Goal: Task Accomplishment & Management: Manage account settings

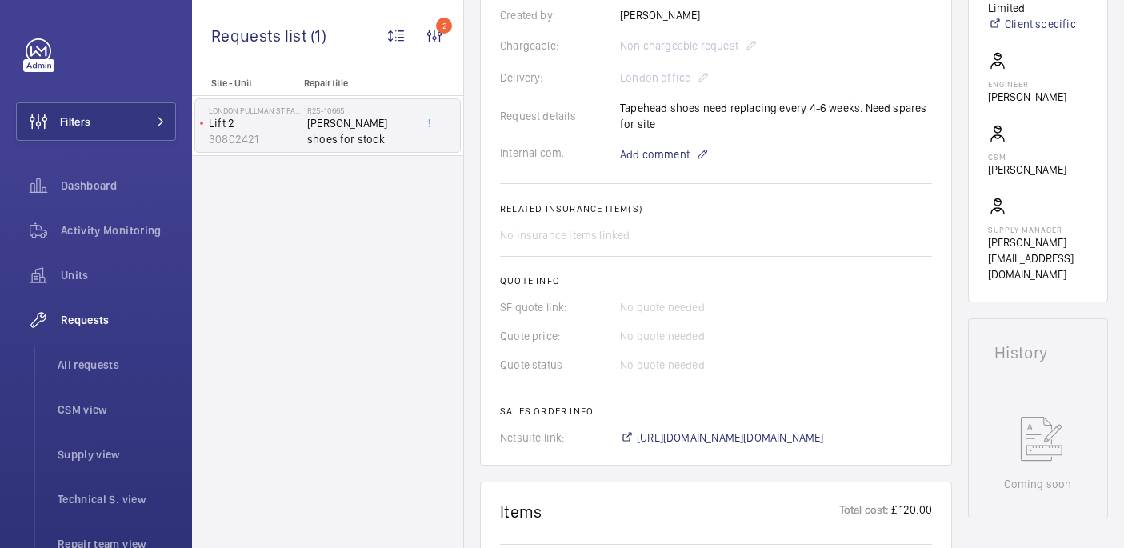
scroll to position [459, 0]
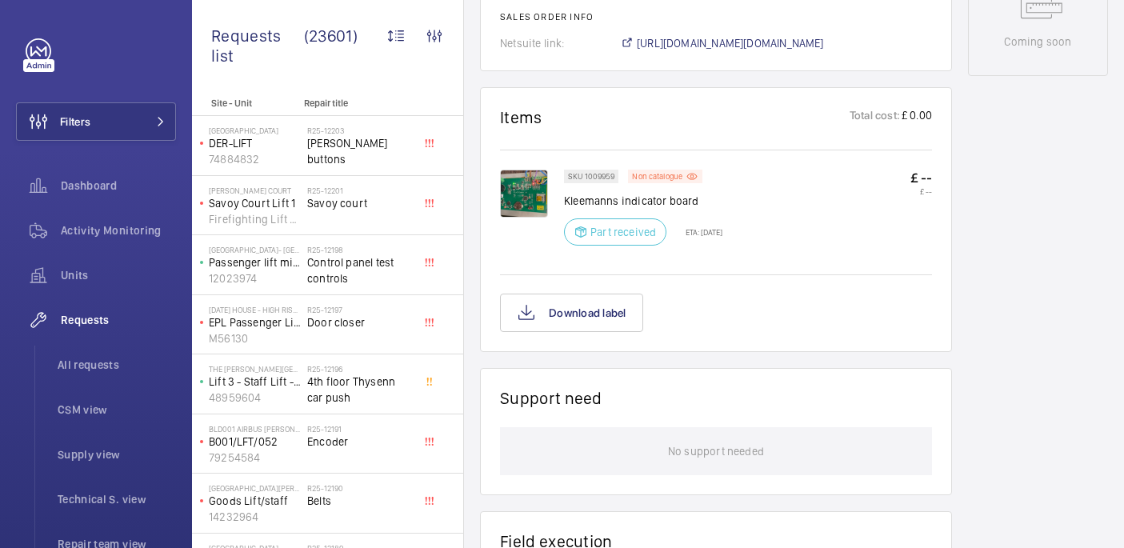
scroll to position [882, 0]
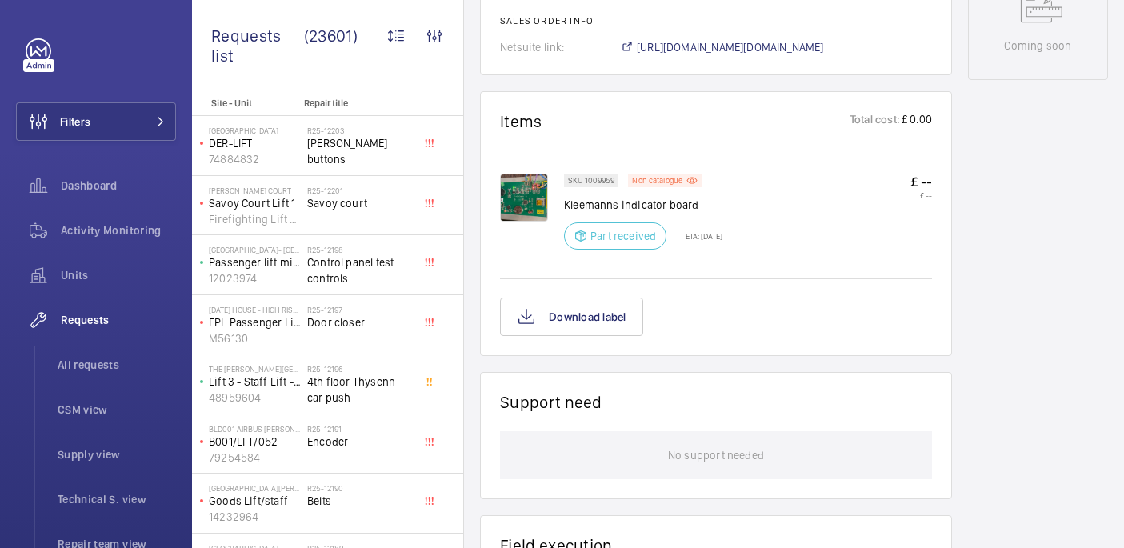
click at [532, 188] on img at bounding box center [524, 198] width 48 height 48
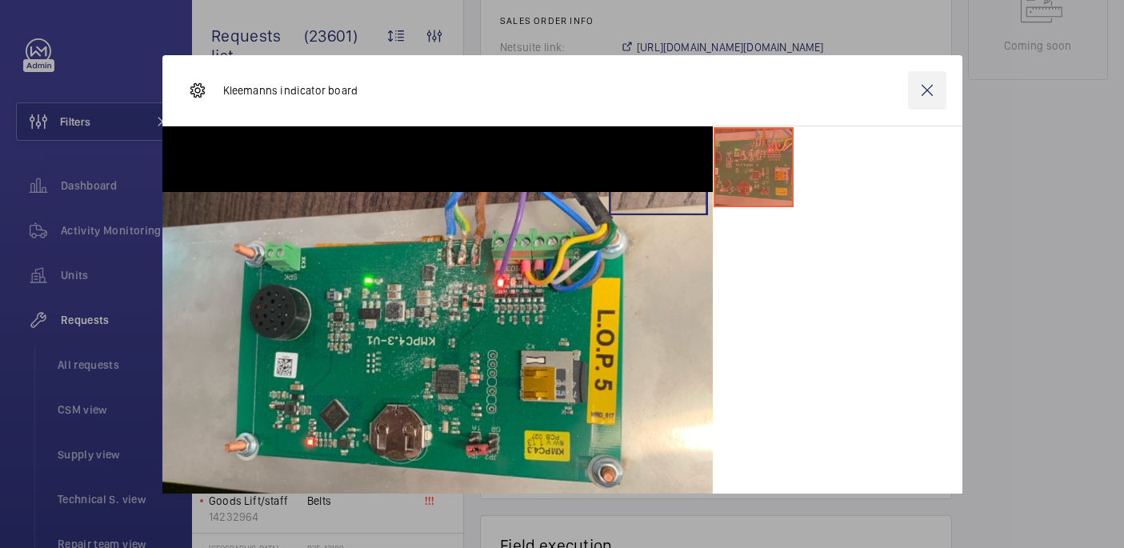
click at [929, 93] on wm-front-icon-button at bounding box center [927, 90] width 38 height 38
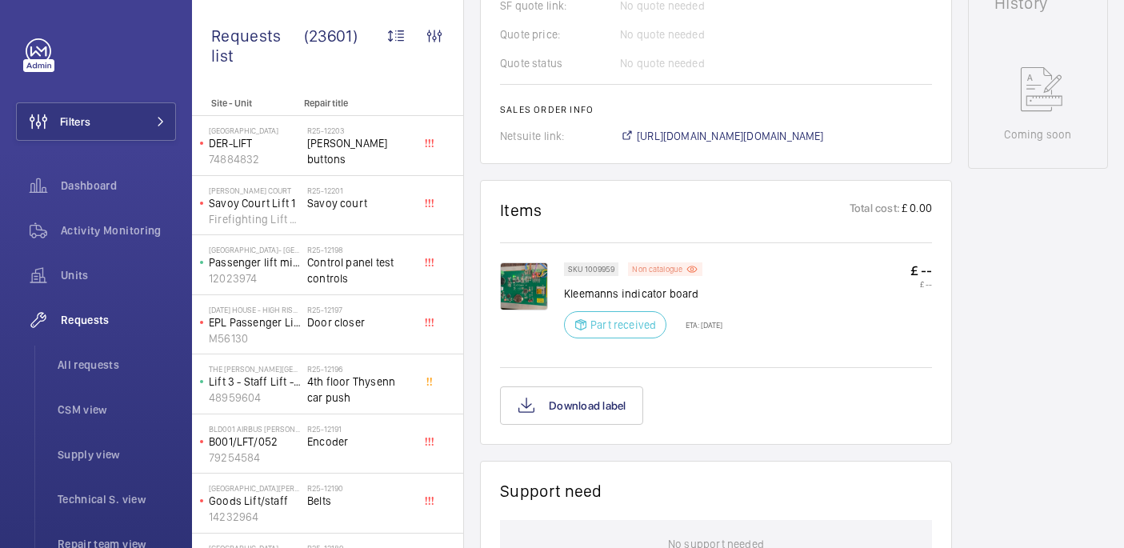
scroll to position [795, 0]
click at [673, 126] on span "https://6461500.app.netsuite.com/app/accounting/transactions/salesord.nl?id=290…" at bounding box center [730, 134] width 187 height 16
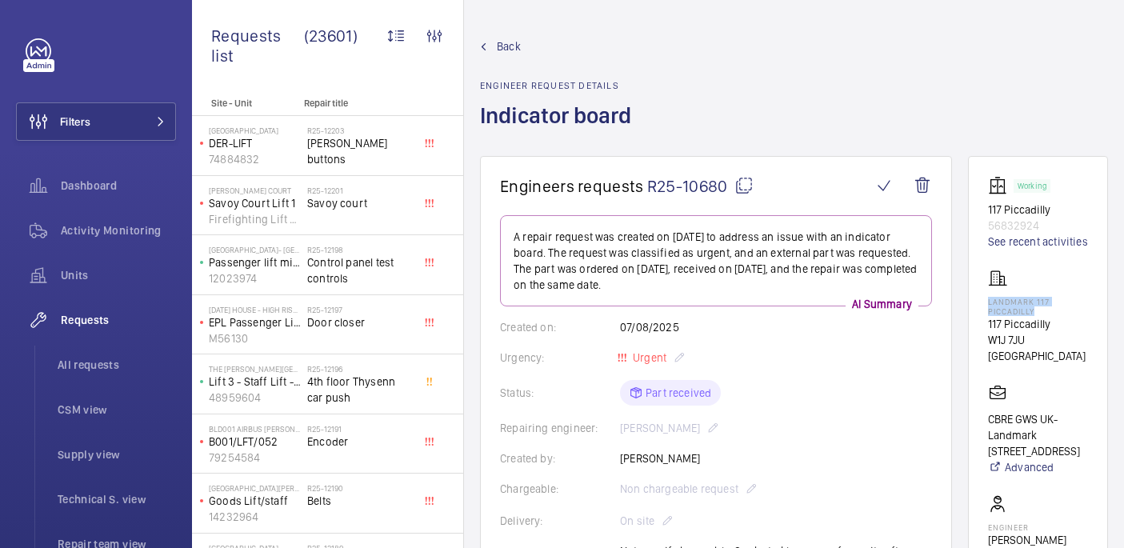
drag, startPoint x: 1012, startPoint y: 318, endPoint x: 1084, endPoint y: 327, distance: 72.7
click at [1084, 327] on wm-front-card "Working 117 Piccadilly 56832924 See recent activities Landmark 117 Piccadilly 1…" at bounding box center [1038, 451] width 140 height 590
copy p "Landmark 117 Piccadilly"
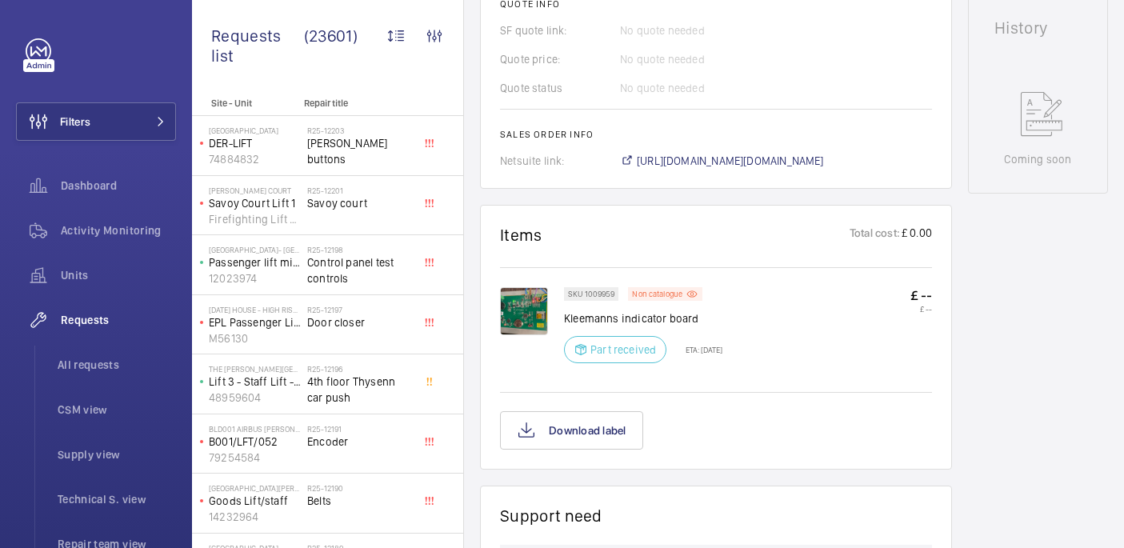
scroll to position [793, 0]
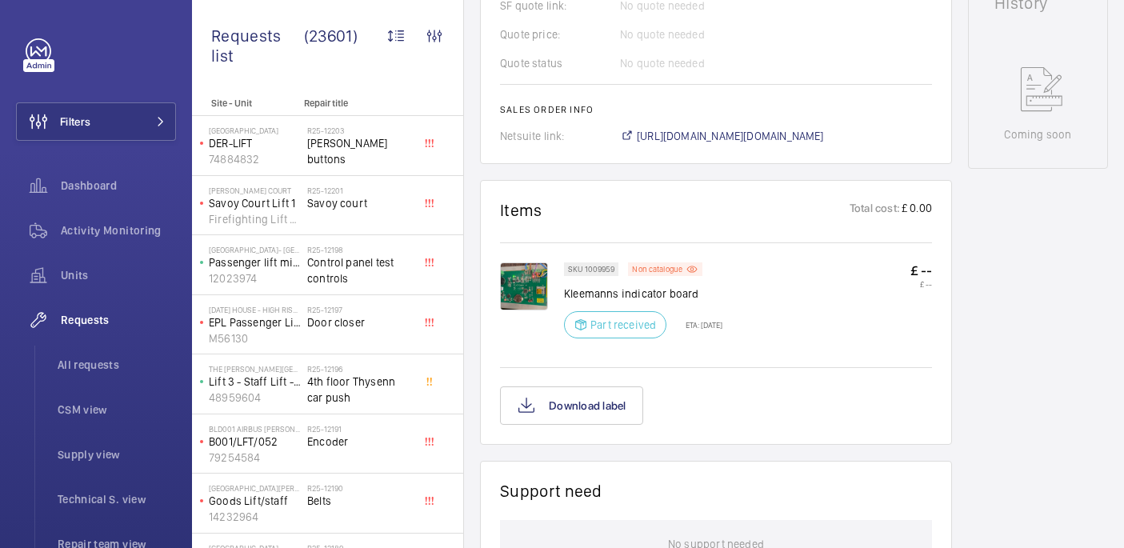
click at [534, 267] on img at bounding box center [524, 287] width 48 height 48
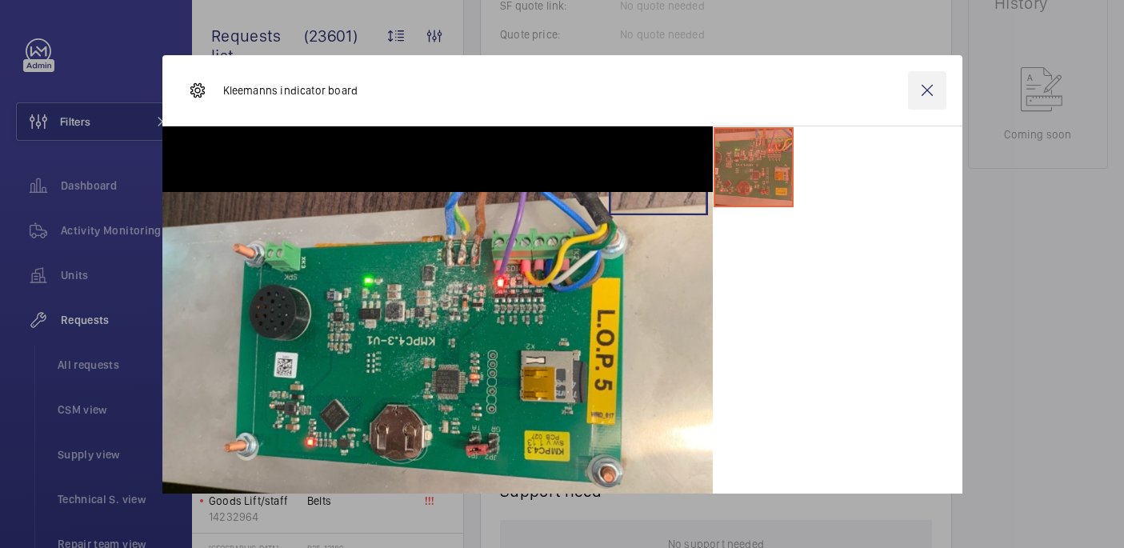
click at [932, 87] on wm-front-icon-button at bounding box center [927, 90] width 38 height 38
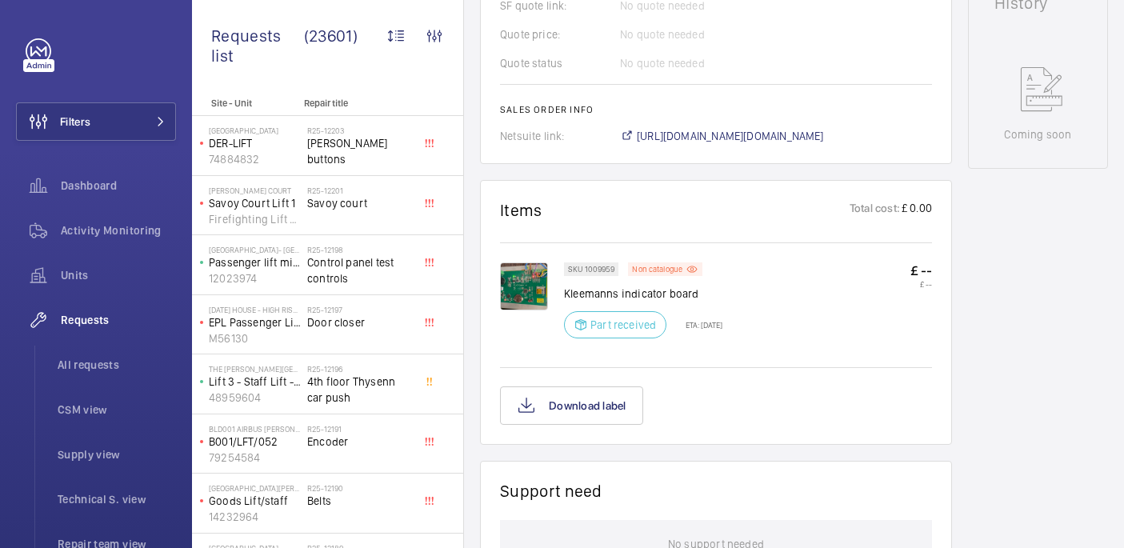
scroll to position [0, 0]
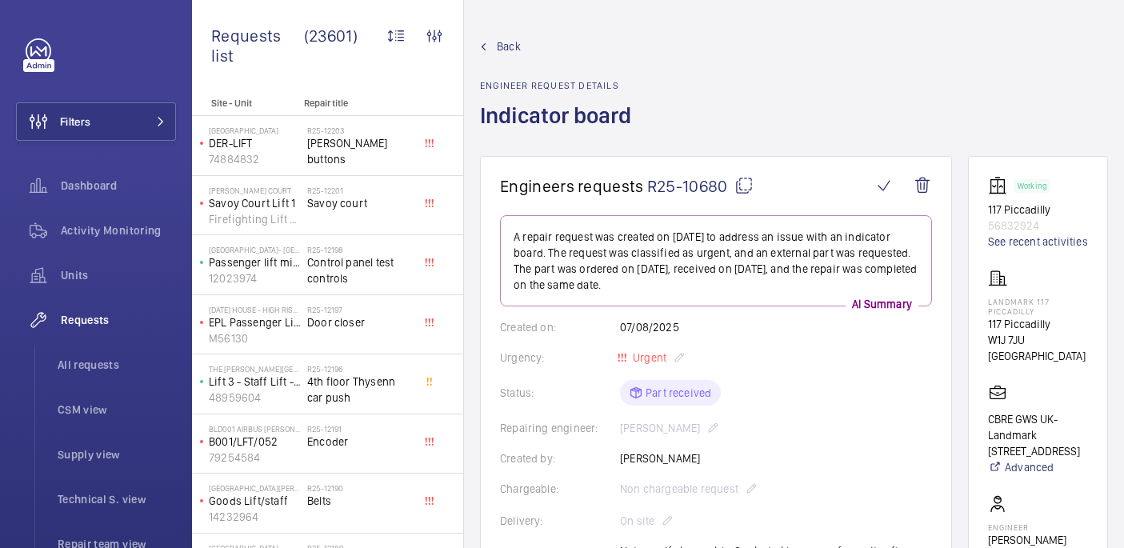
click at [747, 184] on mat-icon at bounding box center [744, 185] width 19 height 19
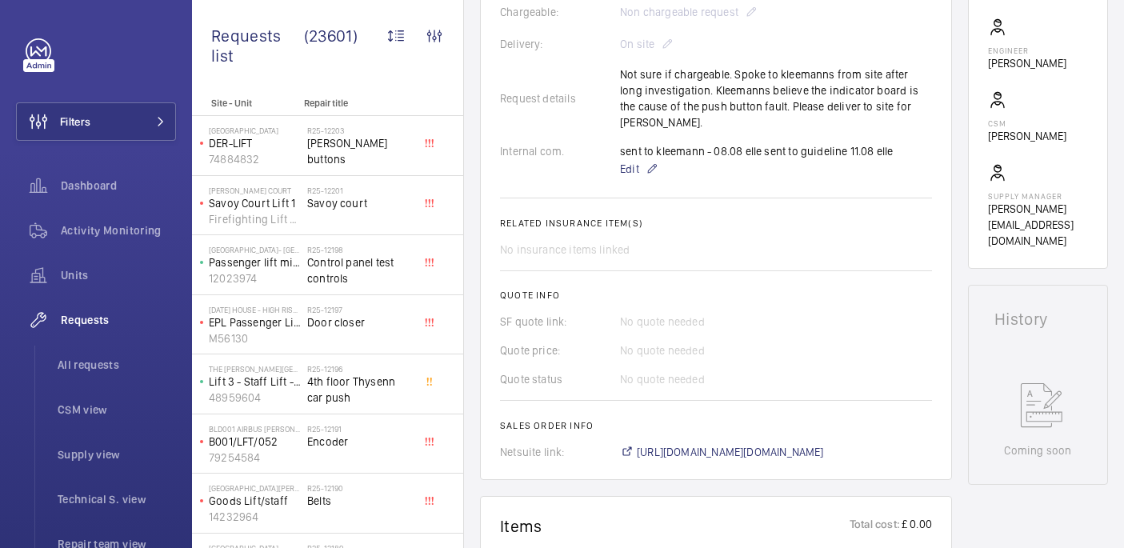
scroll to position [469, 0]
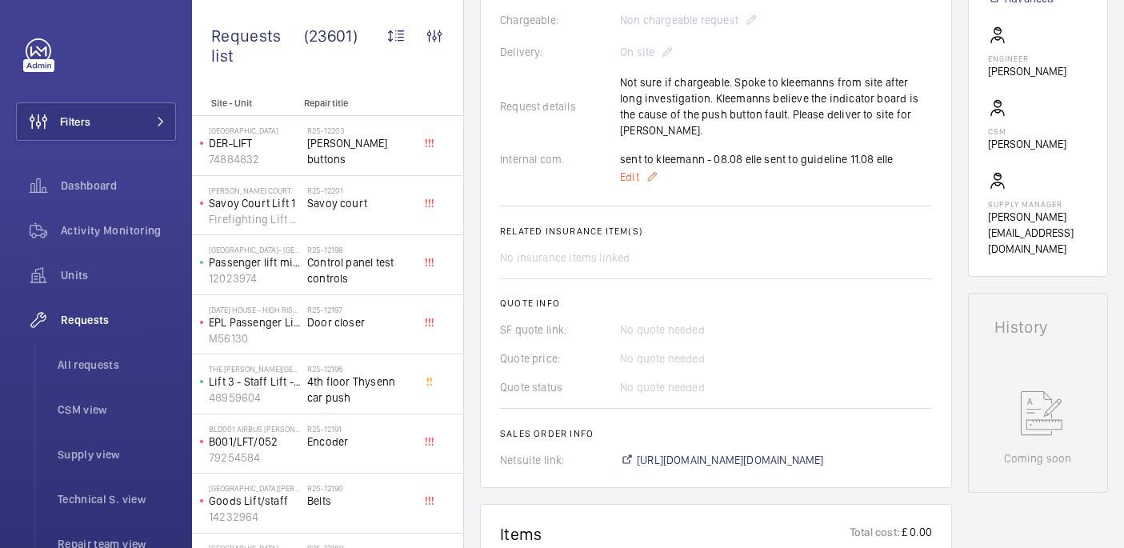
click at [651, 167] on mat-icon at bounding box center [652, 176] width 13 height 19
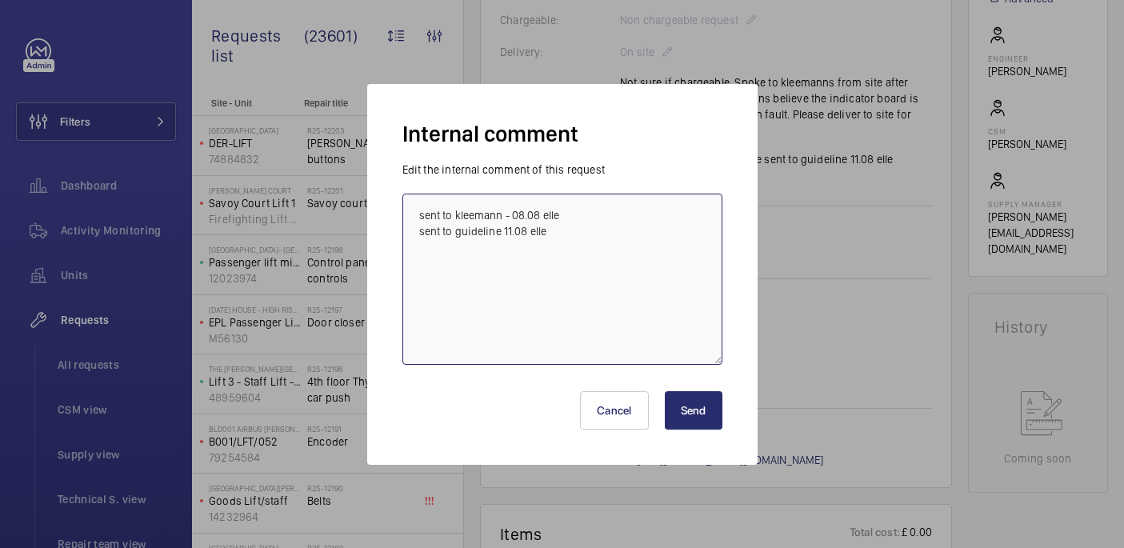
click at [598, 239] on textarea "sent to kleemann - 08.08 elle sent to guideline 11.08 elle" at bounding box center [563, 279] width 320 height 171
click at [472, 282] on textarea "sent to kleemann - 08.08 elle sent to guideline 11.08 elle This order has not a…" at bounding box center [563, 279] width 320 height 171
paste textarea "incorrectly"
type textarea "sent to kleemann - 08.08 elle sent to guideline 11.08 elle This order has not a…"
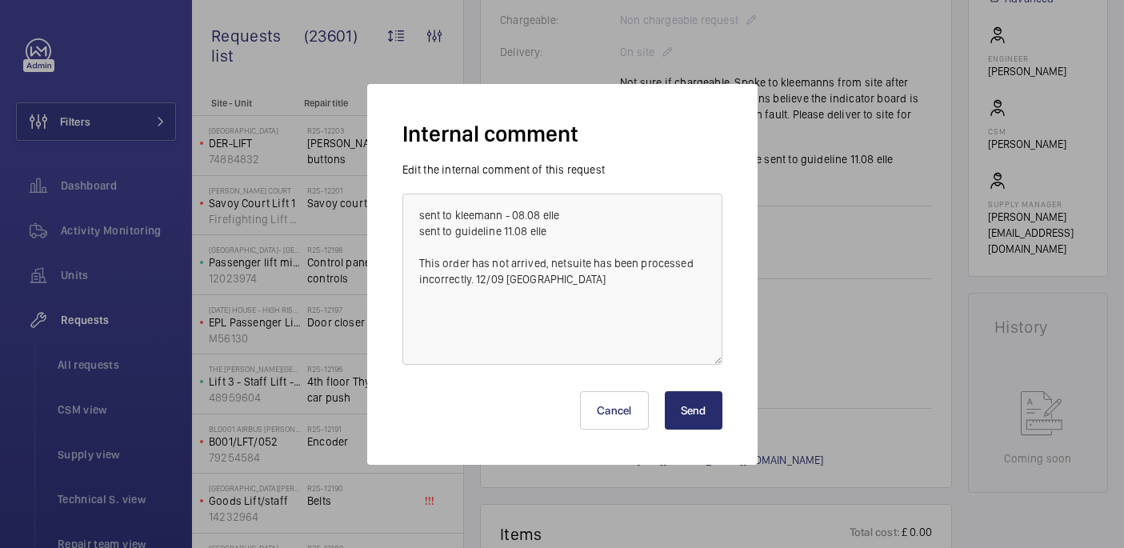
click at [693, 403] on button "Send" at bounding box center [694, 410] width 58 height 38
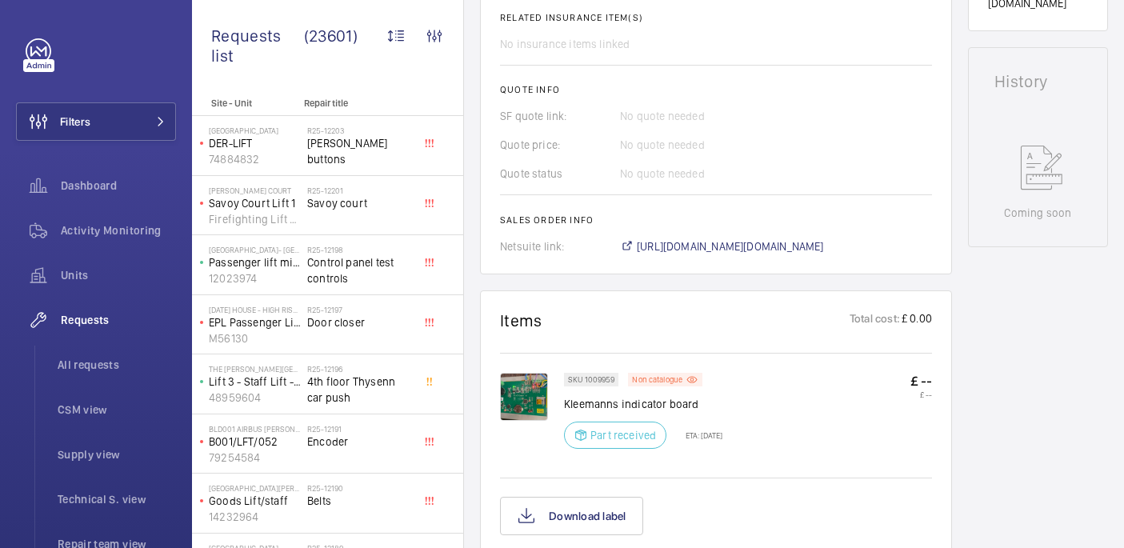
scroll to position [0, 0]
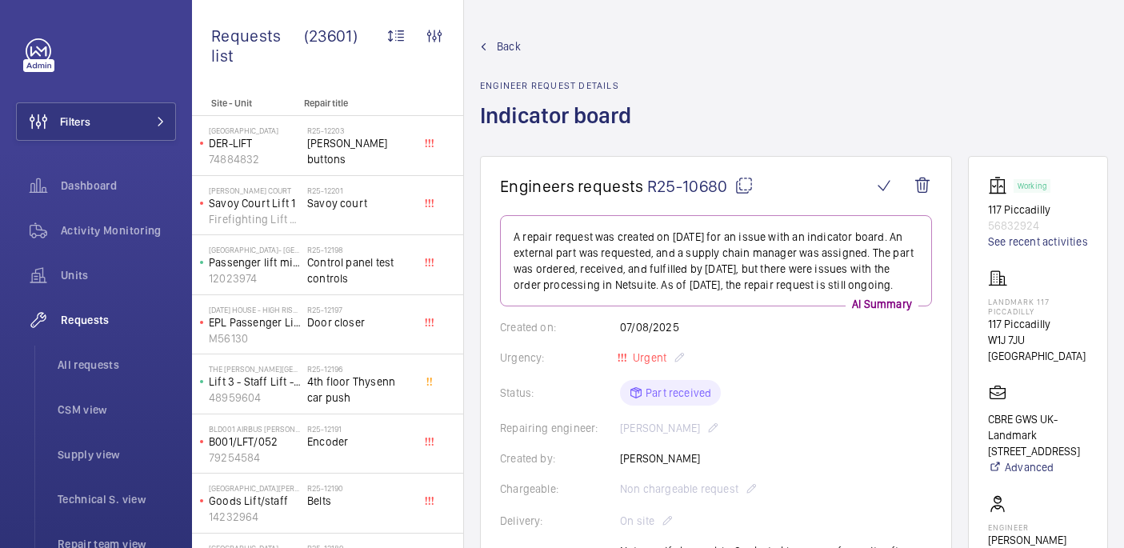
click at [743, 190] on mat-icon at bounding box center [744, 185] width 19 height 19
